Goal: Task Accomplishment & Management: Use online tool/utility

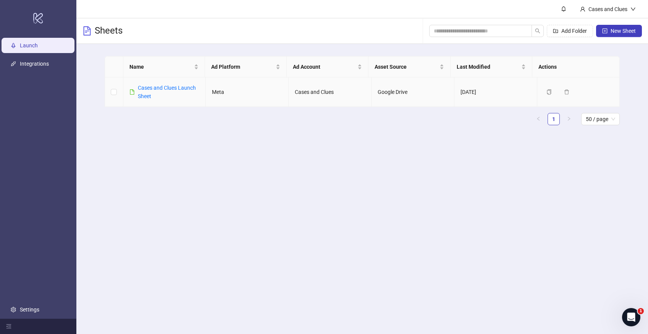
click at [145, 92] on div "Cases and Clues Launch Sheet" at bounding box center [169, 92] width 62 height 17
click at [166, 89] on link "Cases and Clues Launch Sheet" at bounding box center [167, 92] width 58 height 15
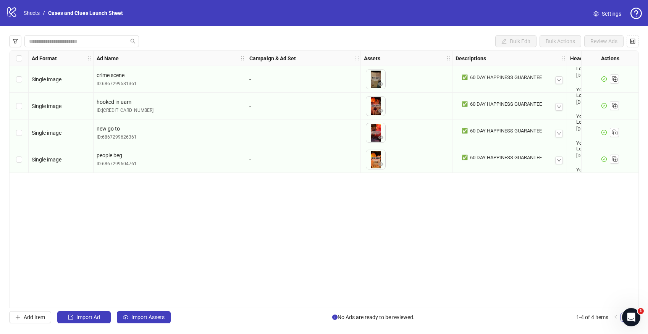
click at [362, 204] on div "Ad Format Ad Name Campaign & Ad Set Assets Descriptions Headlines Primary Texts…" at bounding box center [323, 179] width 629 height 258
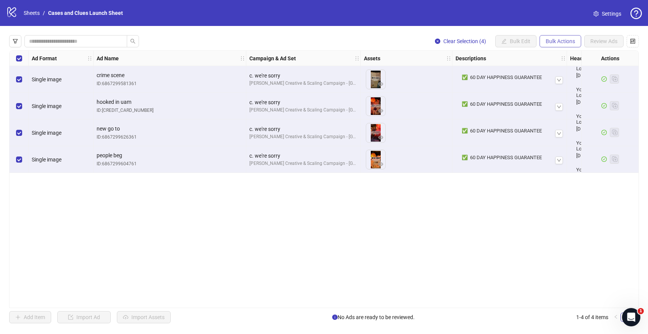
click at [554, 39] on span "Bulk Actions" at bounding box center [559, 41] width 29 height 6
click at [549, 56] on span "Delete" at bounding box center [571, 56] width 52 height 8
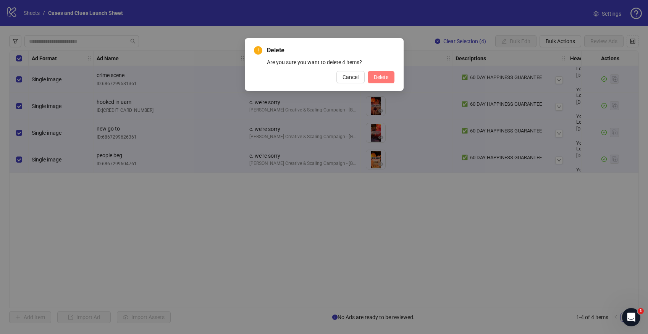
click at [378, 80] on span "Delete" at bounding box center [381, 77] width 15 height 6
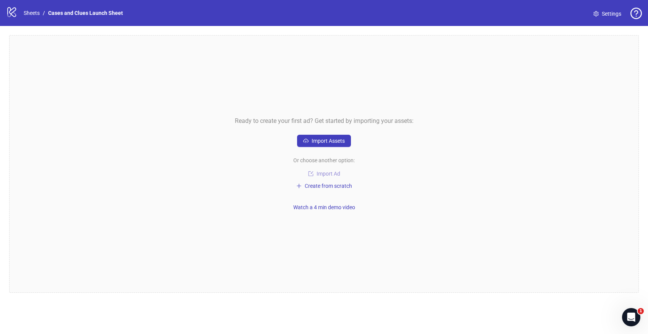
click at [323, 173] on span "Import Ad" at bounding box center [328, 174] width 24 height 6
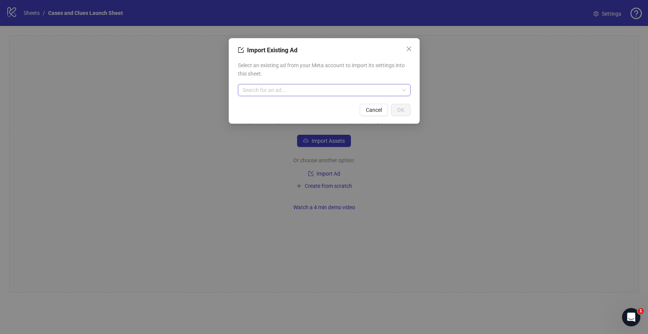
click at [325, 91] on input "search" at bounding box center [320, 89] width 156 height 11
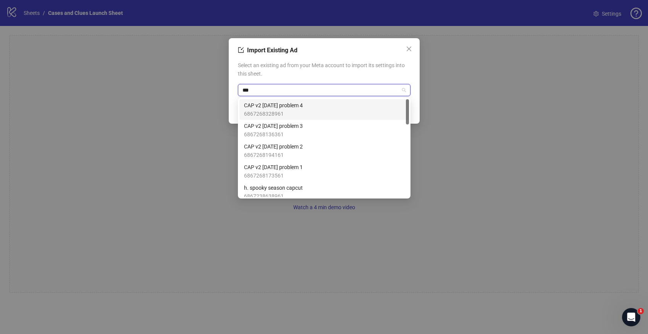
type input "***"
click at [270, 187] on span "CAP under a min 3" at bounding box center [266, 188] width 44 height 8
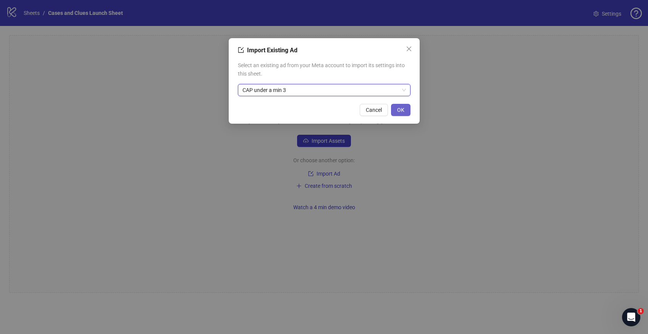
click at [405, 108] on button "OK" at bounding box center [400, 110] width 19 height 12
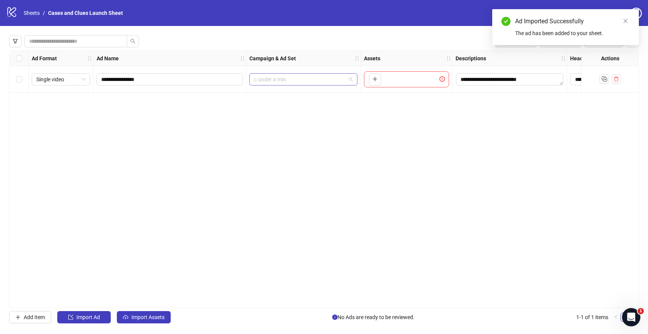
click at [348, 78] on span "c.under a min" at bounding box center [303, 79] width 99 height 11
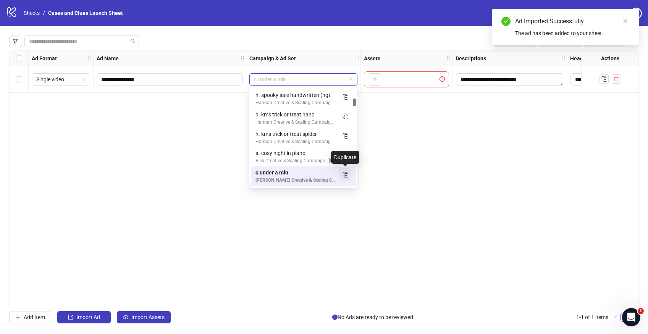
click at [343, 172] on icon "Duplicate" at bounding box center [345, 175] width 8 height 8
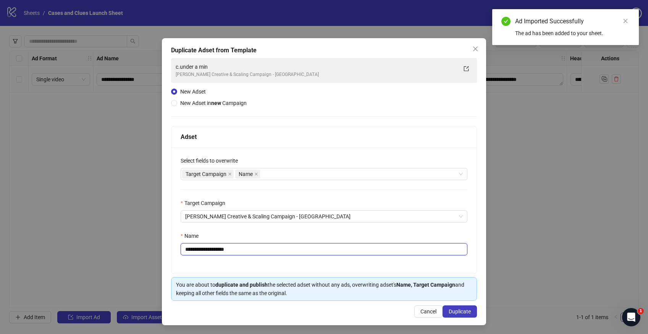
drag, startPoint x: 242, startPoint y: 247, endPoint x: 187, endPoint y: 250, distance: 54.7
click at [187, 250] on input "**********" at bounding box center [324, 249] width 287 height 12
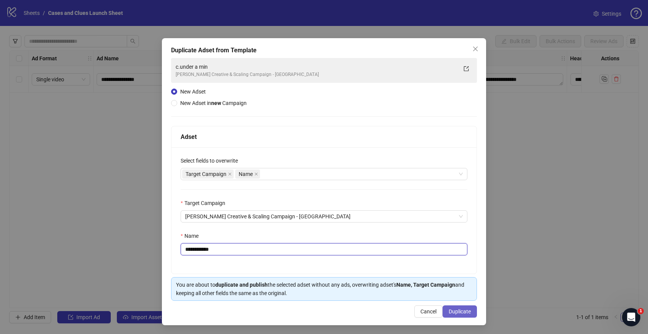
type input "**********"
click at [465, 313] on span "Duplicate" at bounding box center [459, 311] width 22 height 6
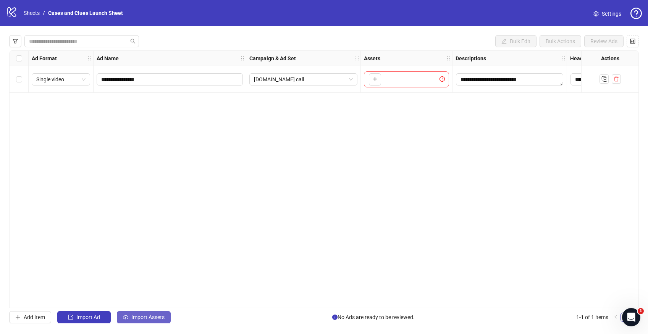
click at [153, 318] on span "Import Assets" at bounding box center [147, 317] width 33 height 6
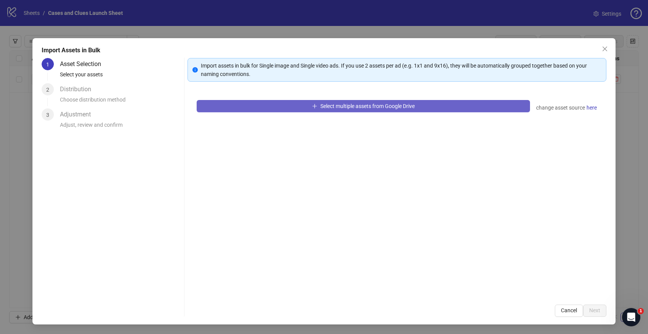
click at [278, 106] on button "Select multiple assets from Google Drive" at bounding box center [363, 106] width 333 height 12
click at [397, 101] on button "Select multiple assets from Google Drive" at bounding box center [363, 106] width 333 height 12
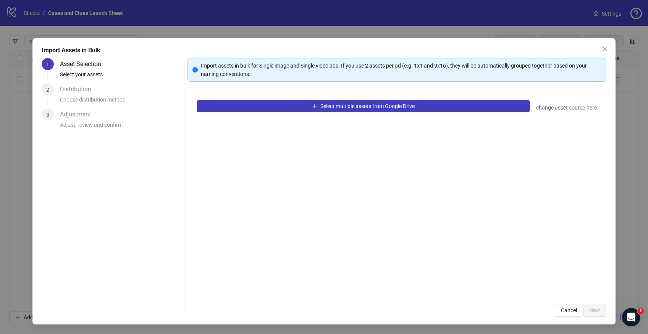
click at [386, 99] on div "Select multiple assets from Google Drive change asset source here" at bounding box center [396, 193] width 419 height 205
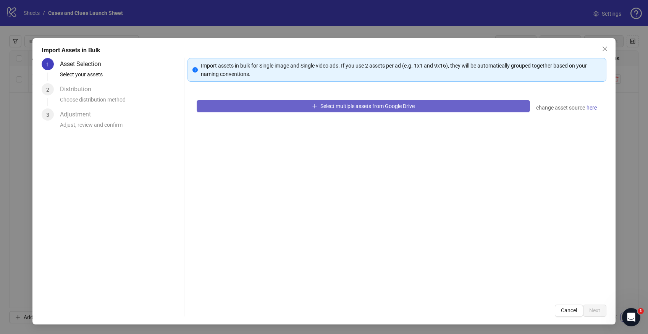
click at [382, 102] on button "Select multiple assets from Google Drive" at bounding box center [363, 106] width 333 height 12
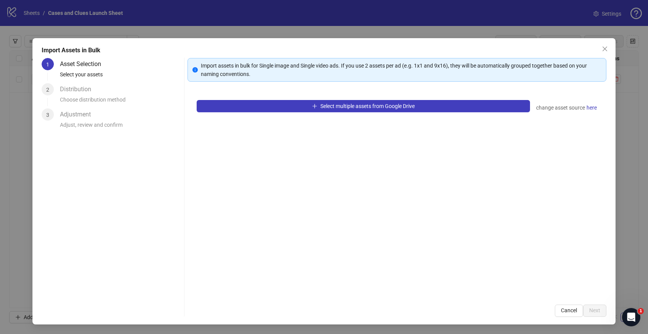
click at [611, 49] on div "Import Assets in Bulk 1 Asset Selection Select your assets 2 Distribution Choos…" at bounding box center [323, 181] width 583 height 286
click at [608, 50] on span "Close" at bounding box center [604, 49] width 12 height 6
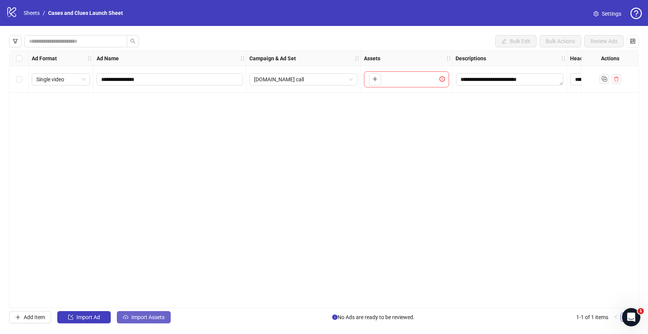
click at [139, 315] on span "Import Assets" at bounding box center [147, 317] width 33 height 6
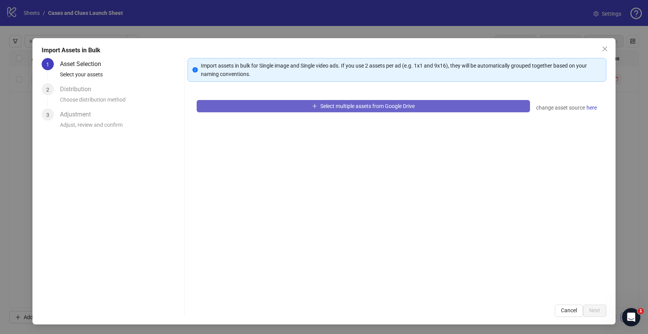
click at [235, 108] on button "Select multiple assets from Google Drive" at bounding box center [363, 106] width 333 height 12
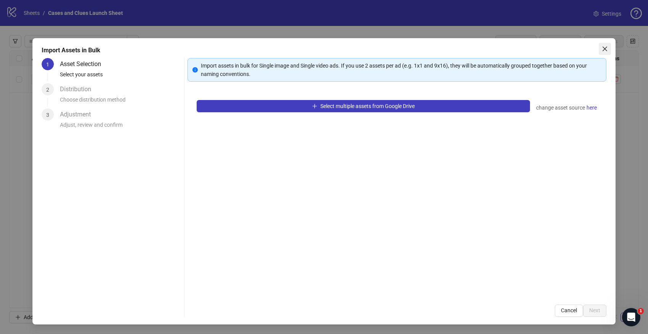
click at [603, 48] on icon "close" at bounding box center [604, 49] width 6 height 6
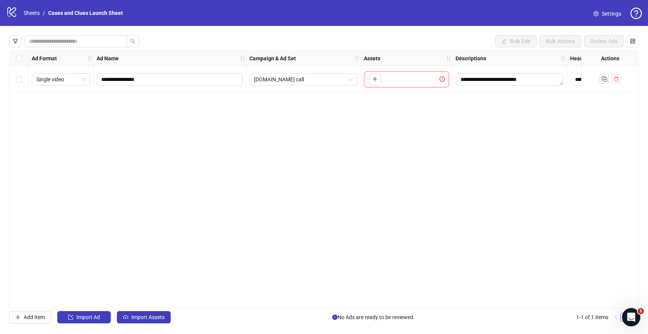
click at [241, 125] on div "**********" at bounding box center [323, 179] width 629 height 258
click at [201, 210] on div "**********" at bounding box center [323, 179] width 629 height 258
click at [131, 313] on button "Import Assets" at bounding box center [144, 317] width 54 height 12
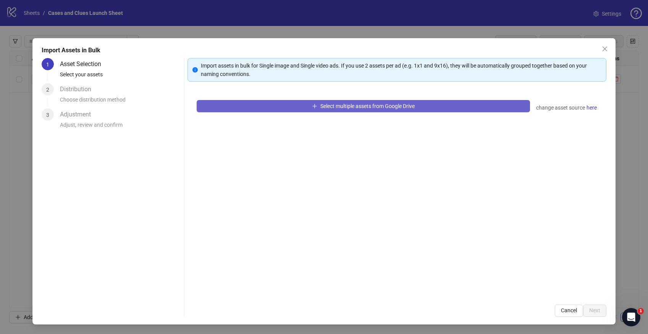
click at [322, 105] on span "Select multiple assets from Google Drive" at bounding box center [367, 106] width 94 height 6
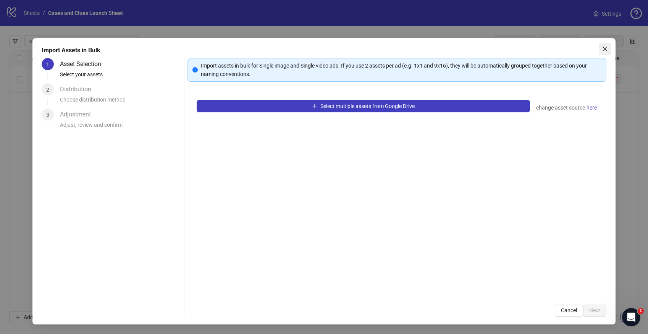
click at [602, 44] on button "Close" at bounding box center [604, 49] width 12 height 12
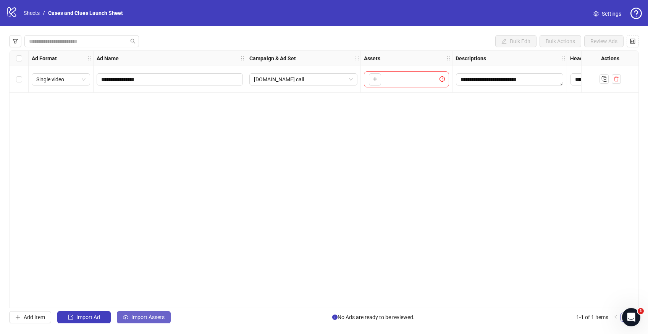
click at [163, 319] on span "Import Assets" at bounding box center [147, 317] width 33 height 6
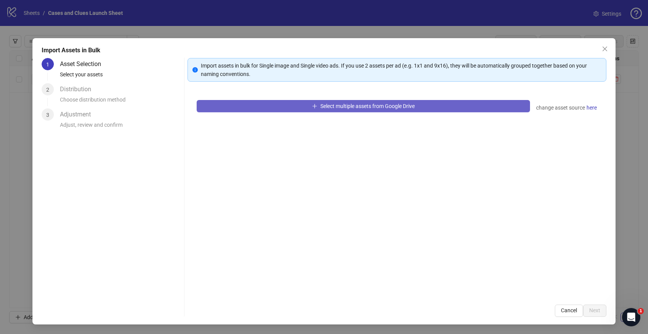
click at [270, 106] on button "Select multiple assets from Google Drive" at bounding box center [363, 106] width 333 height 12
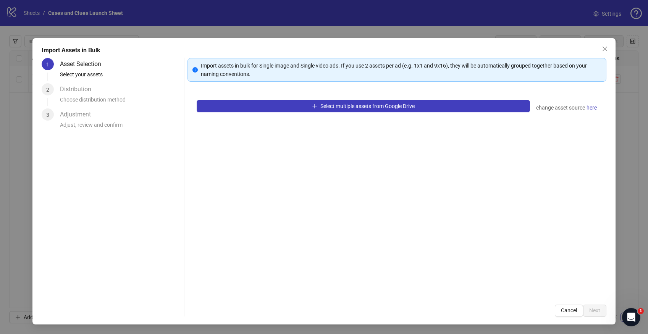
click at [605, 44] on button "Close" at bounding box center [604, 49] width 12 height 12
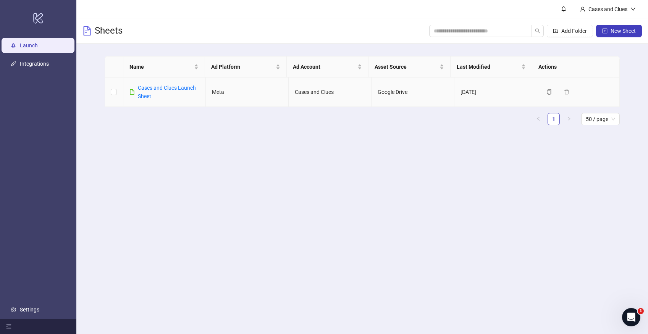
click at [152, 94] on div "Cases and Clues Launch Sheet" at bounding box center [169, 92] width 62 height 17
click at [154, 89] on link "Cases and Clues Launch Sheet" at bounding box center [167, 92] width 58 height 15
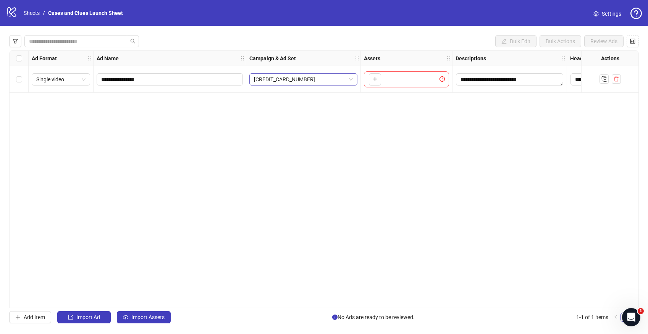
click at [327, 79] on span "[CREDIT_CARD_NUMBER]" at bounding box center [303, 79] width 99 height 11
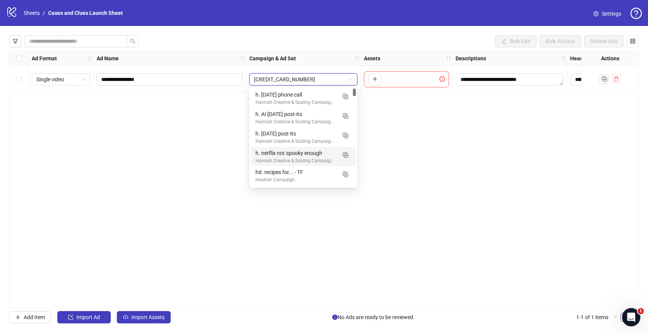
click at [413, 131] on div "**********" at bounding box center [323, 179] width 629 height 258
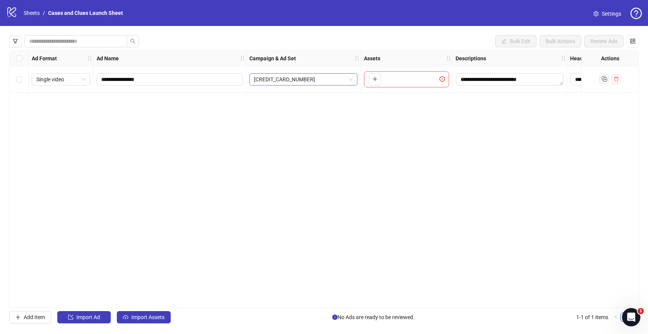
click at [335, 77] on span "[CREDIT_CARD_NUMBER]" at bounding box center [303, 79] width 99 height 11
click at [211, 150] on div "**********" at bounding box center [323, 179] width 629 height 258
click at [614, 76] on icon "delete" at bounding box center [615, 78] width 5 height 5
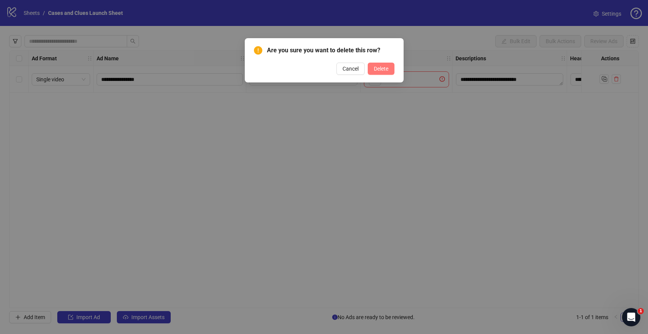
click at [384, 66] on span "Delete" at bounding box center [381, 69] width 15 height 6
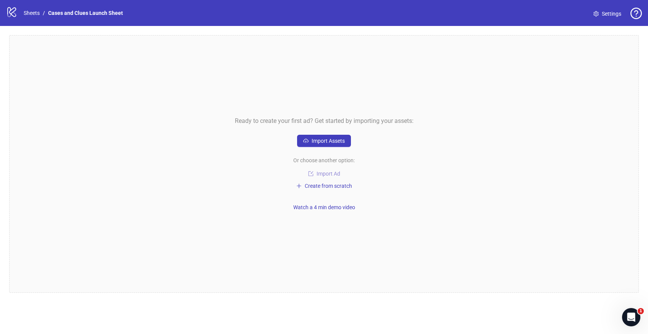
click at [324, 175] on span "Import Ad" at bounding box center [328, 174] width 24 height 6
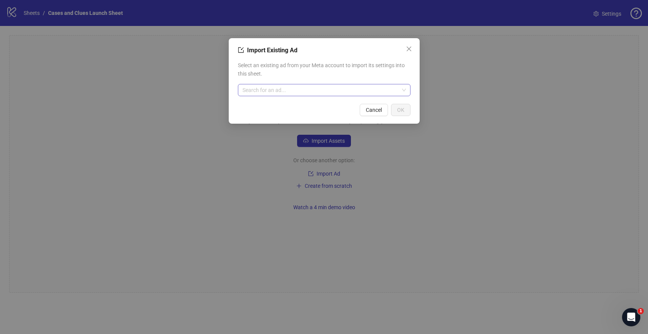
click at [342, 93] on input "search" at bounding box center [320, 89] width 156 height 11
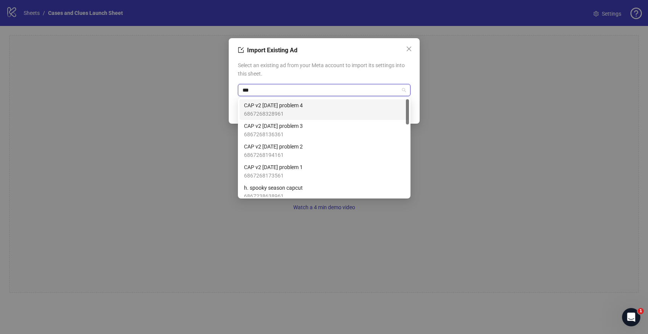
type input "***"
click at [319, 109] on div "CAP v2 halloween problem 4 6867268328961" at bounding box center [324, 109] width 160 height 17
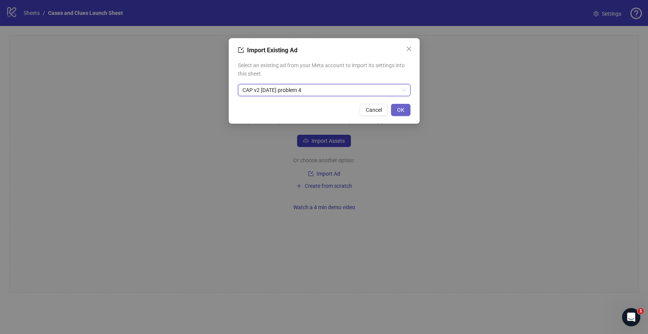
click at [403, 109] on span "OK" at bounding box center [400, 110] width 7 height 6
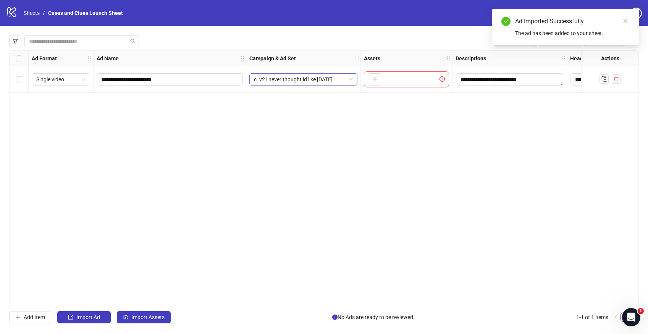
click at [322, 78] on span "c. v2 i never thought id like [DATE]" at bounding box center [303, 79] width 99 height 11
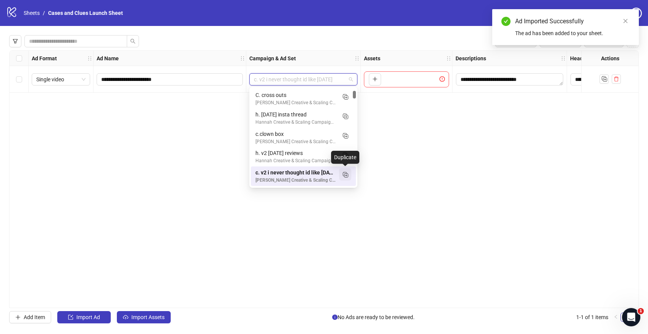
click at [343, 173] on icon "Duplicate" at bounding box center [345, 175] width 8 height 8
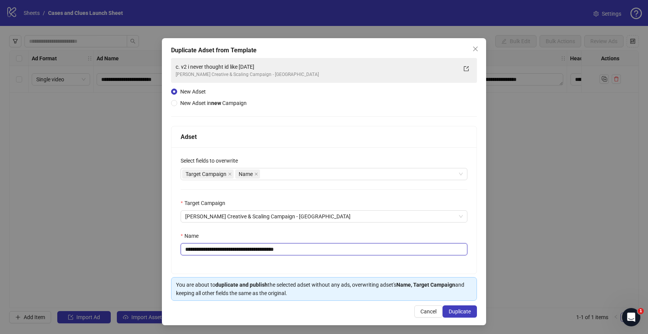
drag, startPoint x: 298, startPoint y: 249, endPoint x: 190, endPoint y: 252, distance: 108.0
click at [190, 252] on input "**********" at bounding box center [324, 249] width 287 height 12
type input "**********"
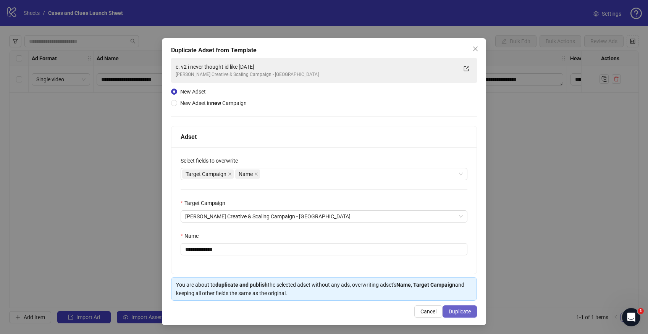
click at [460, 307] on button "Duplicate" at bounding box center [459, 311] width 34 height 12
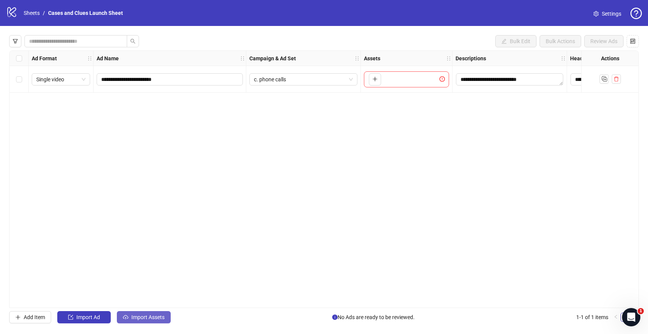
click at [149, 319] on span "Import Assets" at bounding box center [147, 317] width 33 height 6
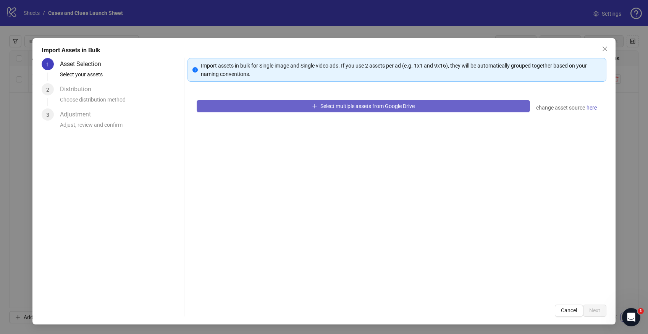
click at [295, 109] on button "Select multiple assets from Google Drive" at bounding box center [363, 106] width 333 height 12
click at [458, 105] on button "Select multiple assets from Google Drive" at bounding box center [363, 106] width 333 height 12
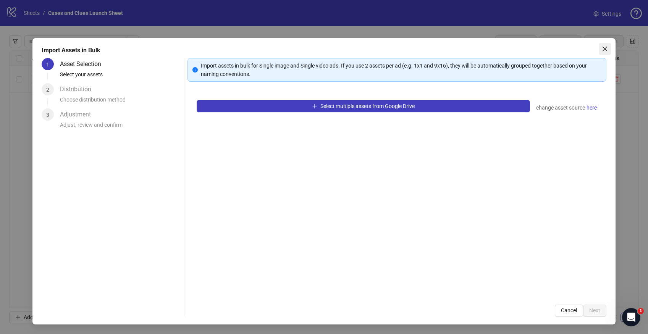
click at [605, 46] on icon "close" at bounding box center [604, 49] width 6 height 6
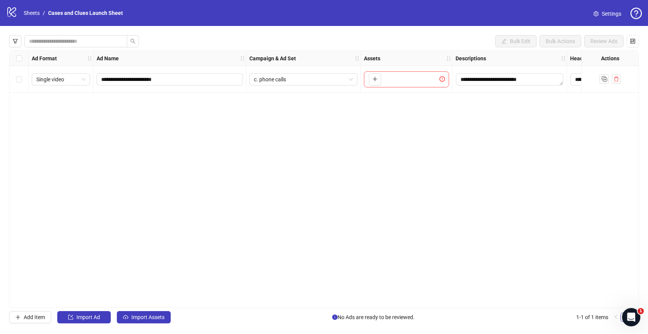
click at [467, 119] on div "**********" at bounding box center [323, 179] width 629 height 258
click at [350, 83] on span "c. phone calls" at bounding box center [303, 79] width 99 height 11
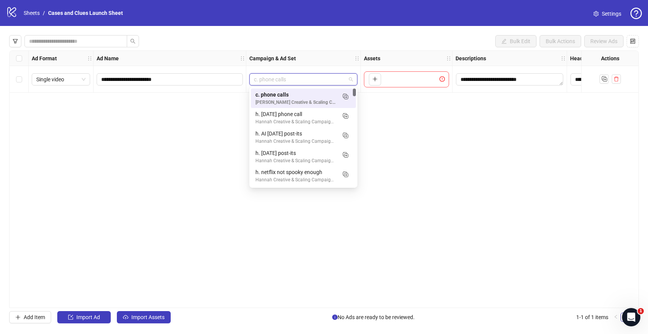
drag, startPoint x: 415, startPoint y: 116, endPoint x: 251, endPoint y: 163, distance: 170.7
click at [415, 116] on div "**********" at bounding box center [323, 179] width 629 height 258
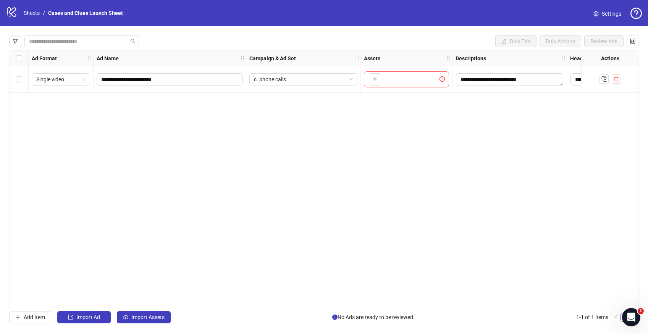
click at [138, 324] on div "**********" at bounding box center [324, 179] width 648 height 306
click at [142, 318] on span "Import Assets" at bounding box center [147, 317] width 33 height 6
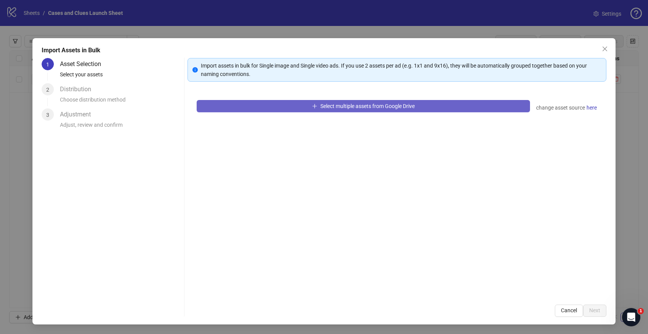
click at [315, 108] on icon "plus" at bounding box center [314, 105] width 5 height 5
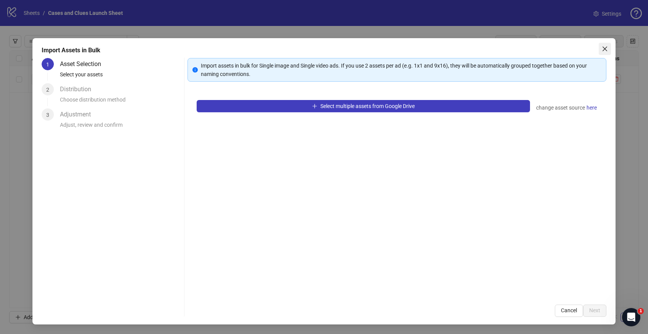
click at [605, 51] on icon "close" at bounding box center [604, 49] width 6 height 6
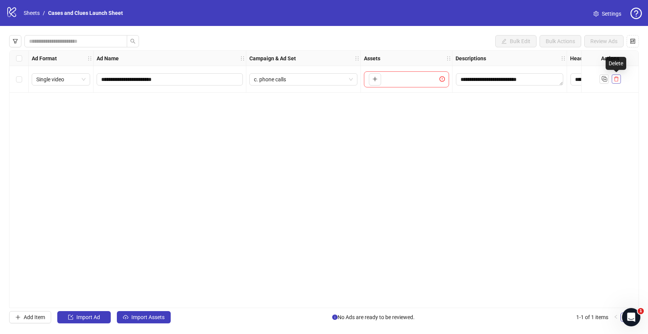
click at [618, 77] on button "button" at bounding box center [615, 78] width 9 height 9
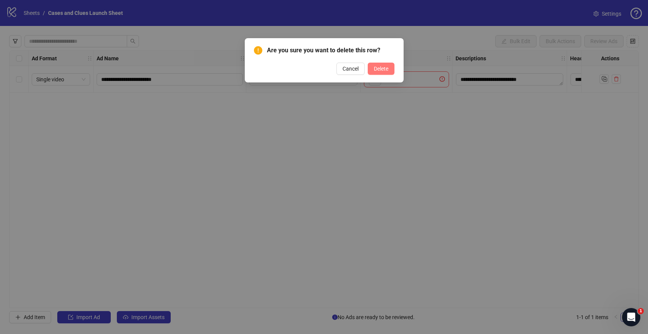
click at [385, 71] on span "Delete" at bounding box center [381, 69] width 15 height 6
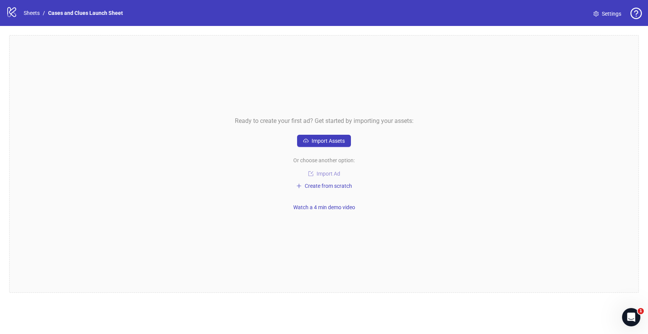
click at [318, 174] on span "Import Ad" at bounding box center [328, 174] width 24 height 6
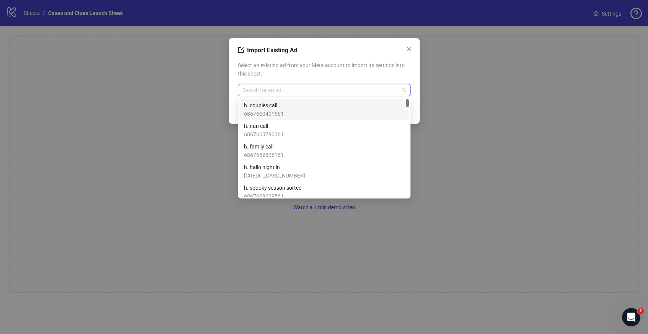
click at [285, 84] on input "search" at bounding box center [320, 89] width 156 height 11
type input "***"
click at [281, 106] on span "CAP v2 halloween problem 4" at bounding box center [273, 105] width 59 height 8
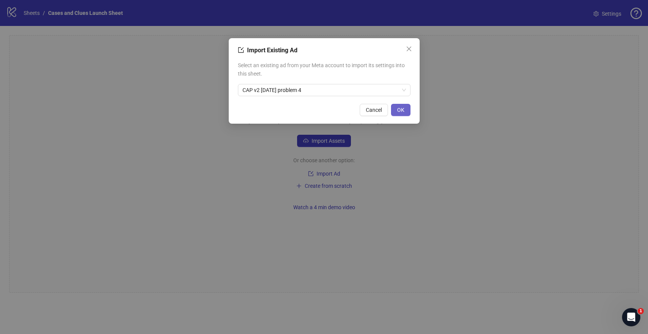
click at [397, 110] on span "OK" at bounding box center [400, 110] width 7 height 6
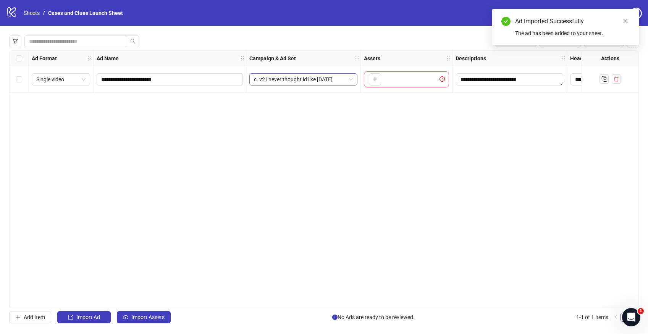
click at [353, 81] on div "c. v2 i never thought id like [DATE]" at bounding box center [303, 79] width 108 height 12
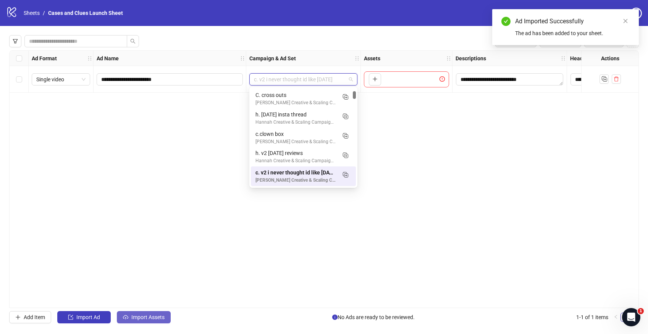
click at [145, 318] on span "Import Assets" at bounding box center [147, 317] width 33 height 6
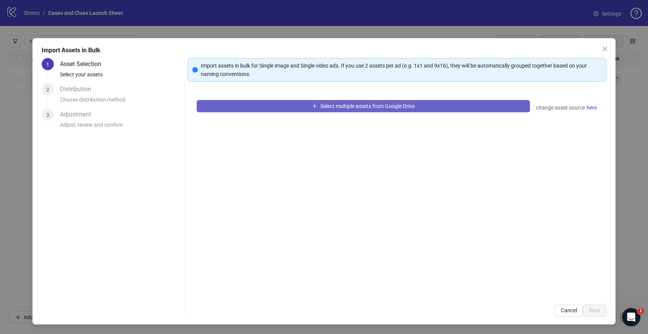
click at [302, 106] on button "Select multiple assets from Google Drive" at bounding box center [363, 106] width 333 height 12
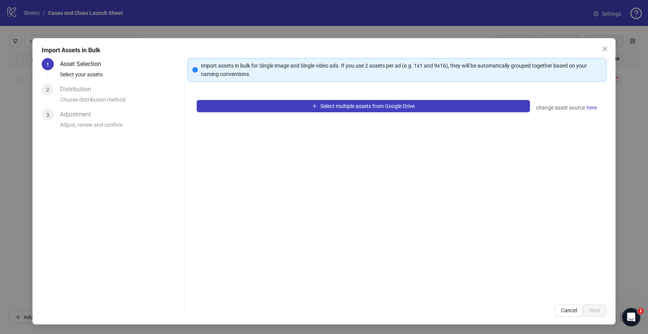
drag, startPoint x: 602, startPoint y: 47, endPoint x: 593, endPoint y: 47, distance: 9.5
click at [602, 48] on icon "close" at bounding box center [604, 49] width 6 height 6
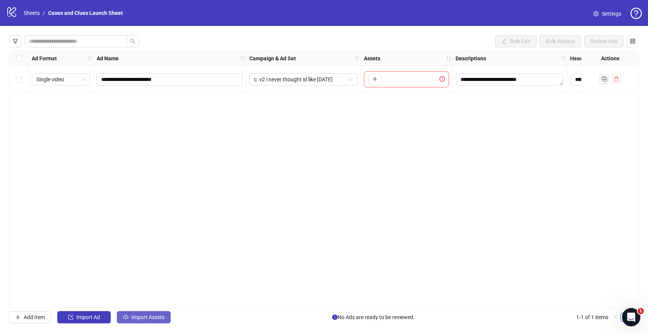
click at [145, 313] on button "Import Assets" at bounding box center [144, 317] width 54 height 12
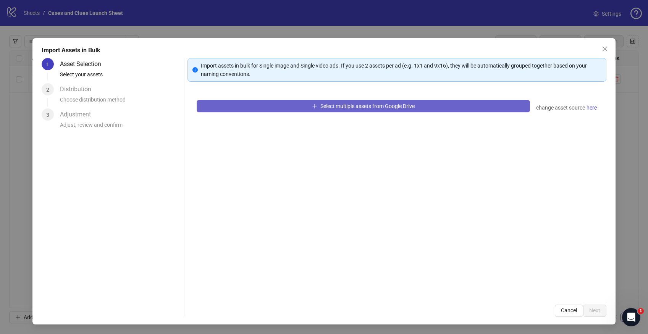
click at [265, 110] on button "Select multiple assets from Google Drive" at bounding box center [363, 106] width 333 height 12
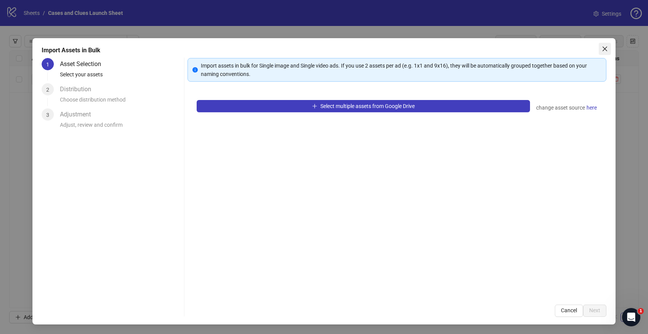
click at [601, 51] on span "Close" at bounding box center [604, 49] width 12 height 6
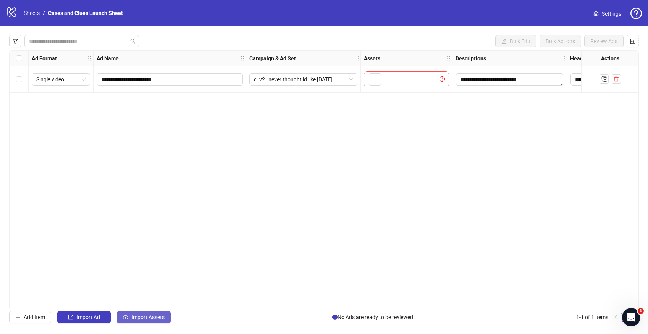
click at [164, 314] on span "Import Assets" at bounding box center [147, 317] width 33 height 6
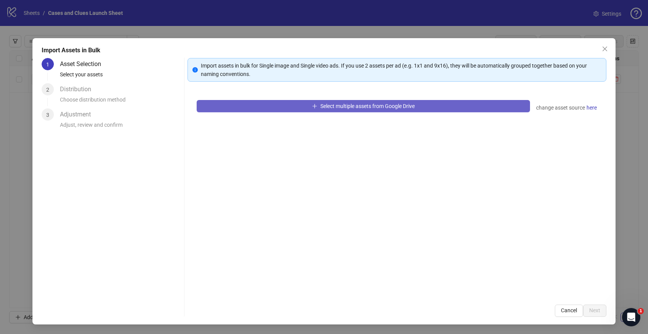
click at [245, 111] on button "Select multiple assets from Google Drive" at bounding box center [363, 106] width 333 height 12
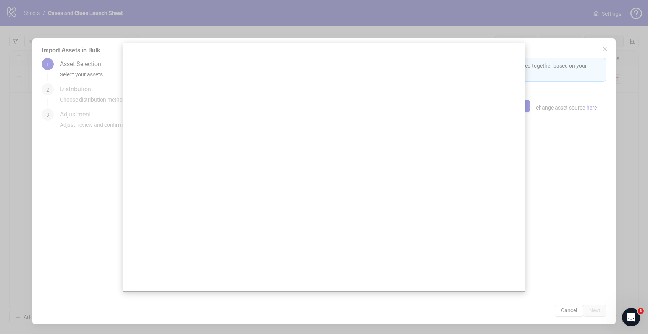
click at [604, 47] on div at bounding box center [324, 167] width 648 height 334
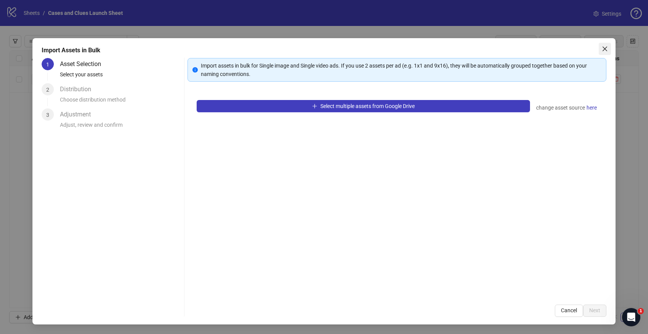
click at [608, 51] on span "Close" at bounding box center [604, 49] width 12 height 6
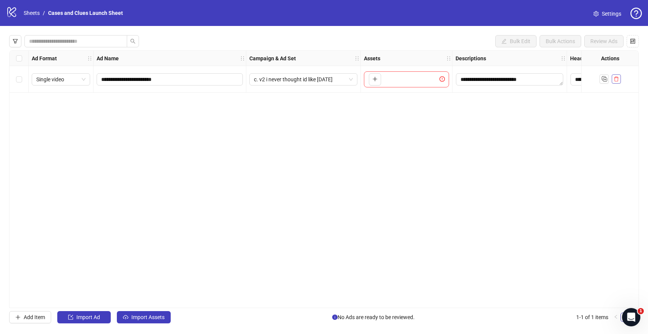
click at [616, 77] on icon "delete" at bounding box center [616, 79] width 5 height 5
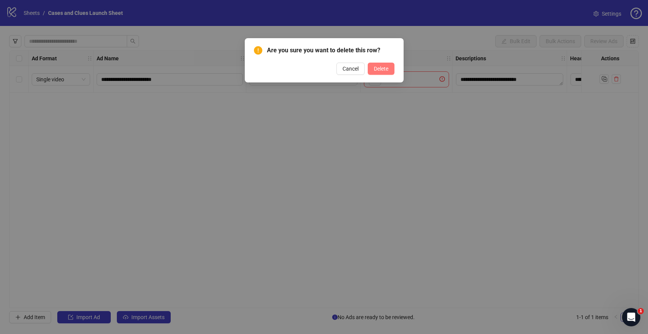
click at [383, 72] on button "Delete" at bounding box center [381, 69] width 27 height 12
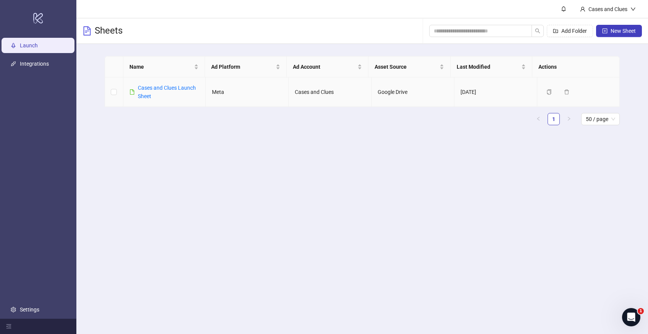
click at [154, 93] on div "Cases and Clues Launch Sheet" at bounding box center [169, 92] width 62 height 17
click at [152, 87] on link "Cases and Clues Launch Sheet" at bounding box center [167, 92] width 58 height 15
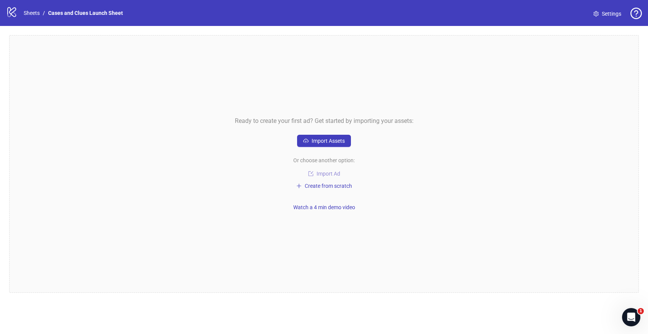
click at [327, 176] on span "Import Ad" at bounding box center [328, 174] width 24 height 6
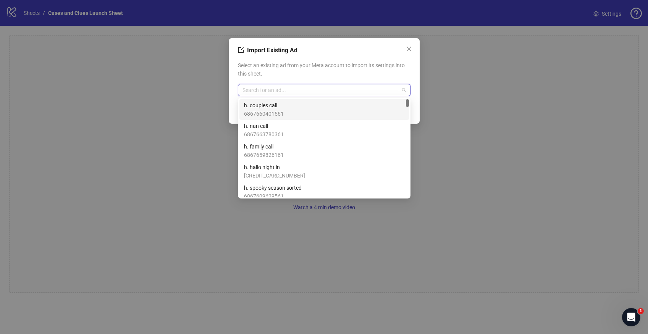
click at [274, 95] on input "search" at bounding box center [320, 89] width 156 height 11
type input "***"
click at [316, 110] on div "CAP v2 [DATE] problem 4 6867268328961" at bounding box center [324, 109] width 160 height 17
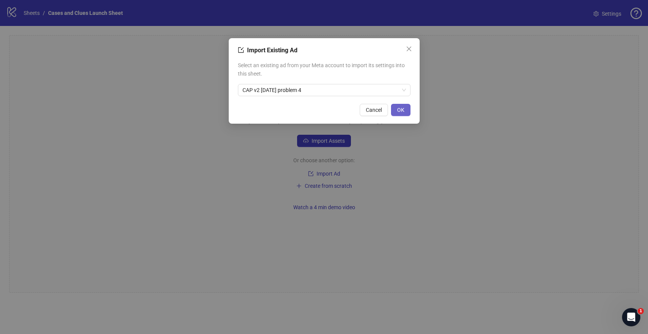
click at [401, 110] on span "OK" at bounding box center [400, 110] width 7 height 6
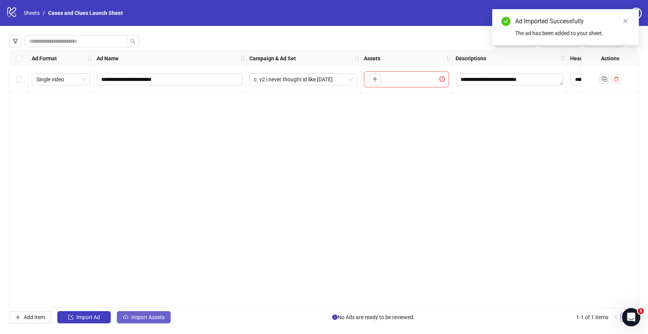
click at [137, 314] on button "Import Assets" at bounding box center [144, 317] width 54 height 12
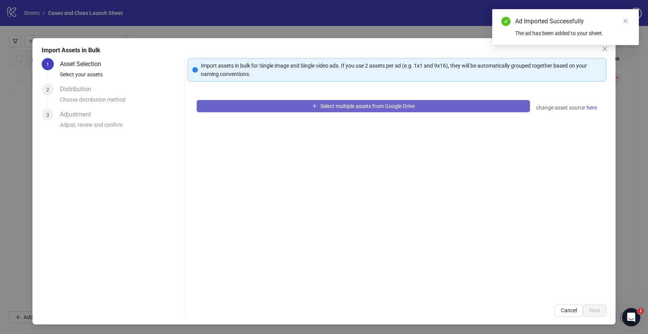
click at [290, 103] on button "Select multiple assets from Google Drive" at bounding box center [363, 106] width 333 height 12
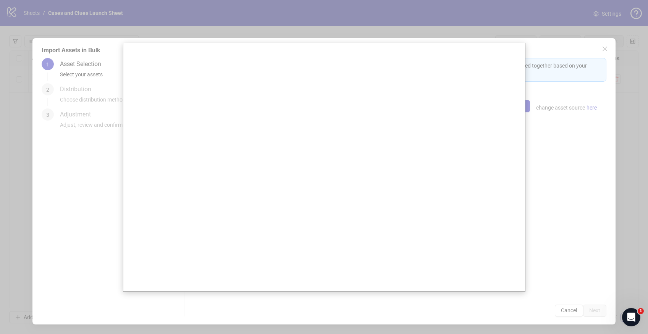
drag, startPoint x: 524, startPoint y: 139, endPoint x: 526, endPoint y: 174, distance: 34.8
click at [526, 176] on body "**********" at bounding box center [324, 167] width 648 height 334
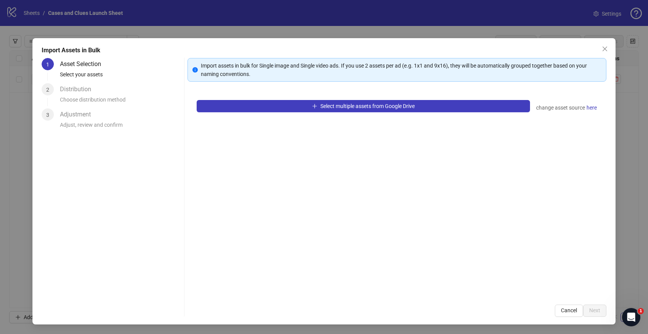
click at [605, 48] on icon "close" at bounding box center [604, 49] width 5 height 5
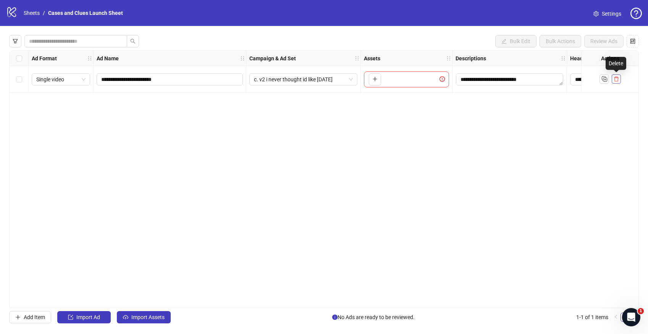
click at [615, 77] on icon "delete" at bounding box center [615, 78] width 5 height 5
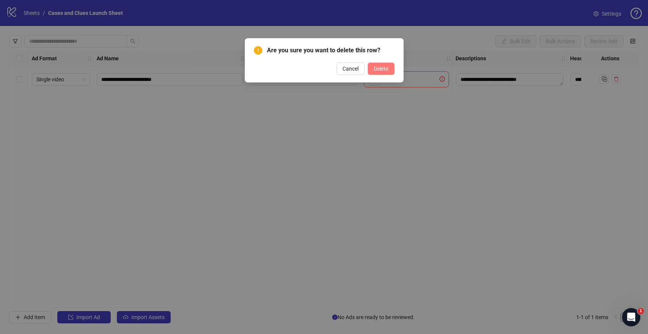
click at [377, 64] on button "Delete" at bounding box center [381, 69] width 27 height 12
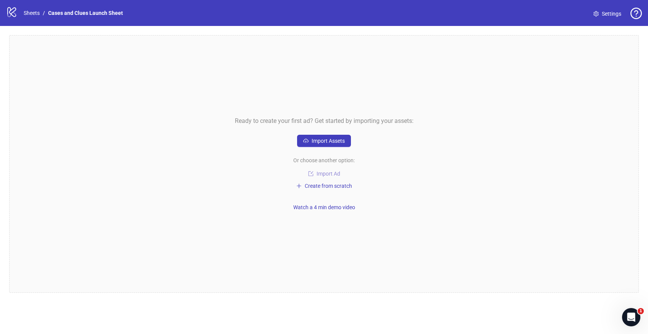
click at [335, 173] on span "Import Ad" at bounding box center [328, 174] width 24 height 6
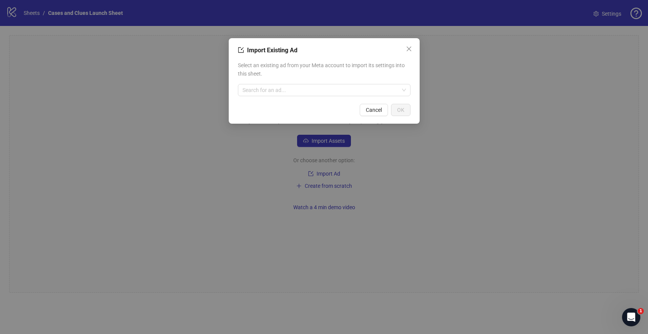
click at [299, 81] on div "Select an existing ad from your Meta account to import its settings into this s…" at bounding box center [324, 78] width 173 height 41
click at [293, 89] on input "search" at bounding box center [320, 89] width 156 height 11
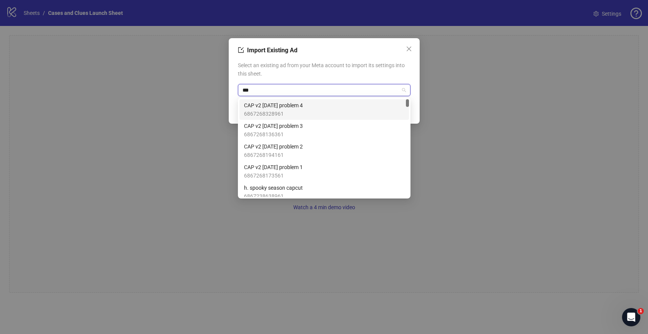
type input "***"
